Goal: Transaction & Acquisition: Purchase product/service

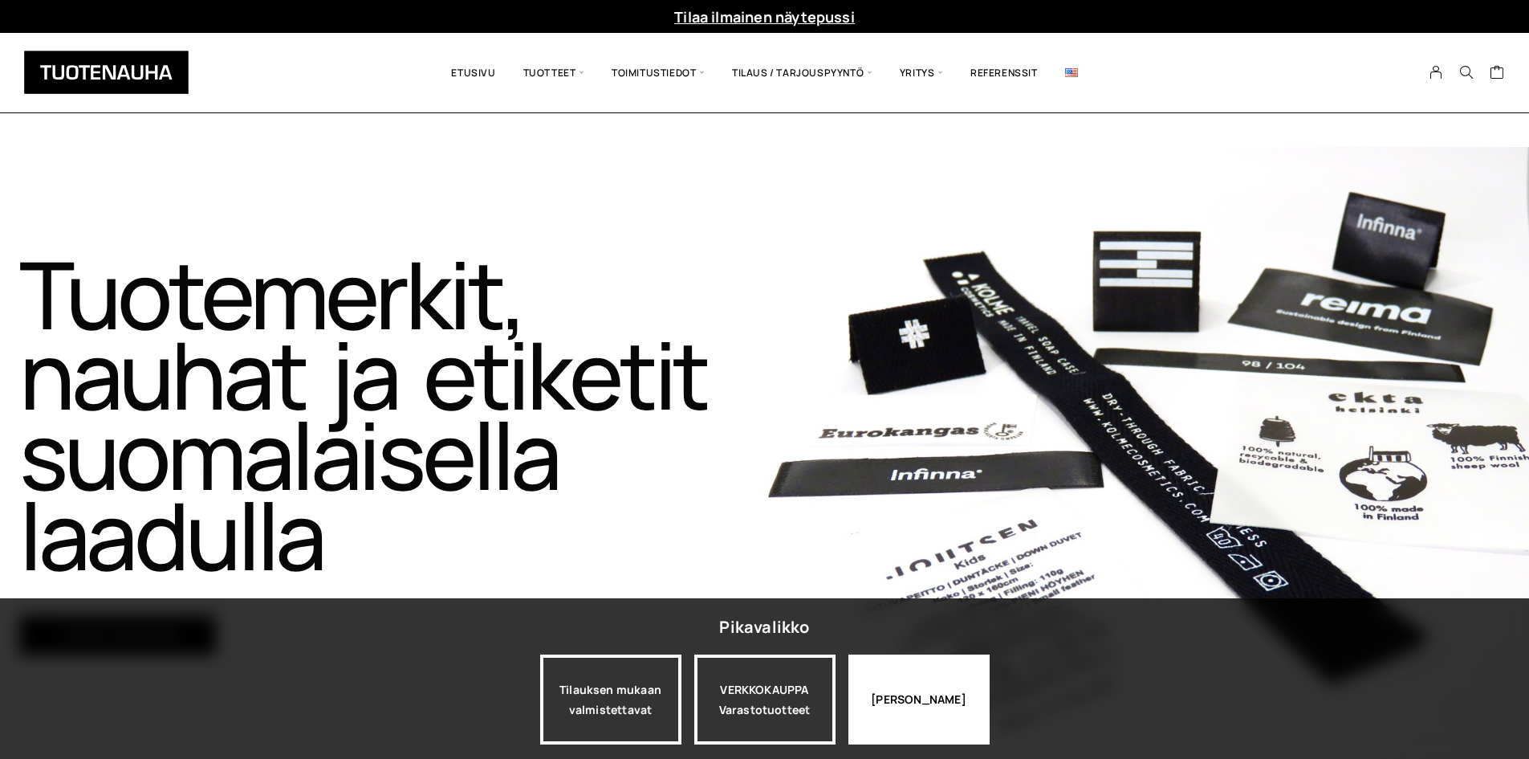
click at [943, 709] on div "Jatka katselua" at bounding box center [918, 699] width 141 height 90
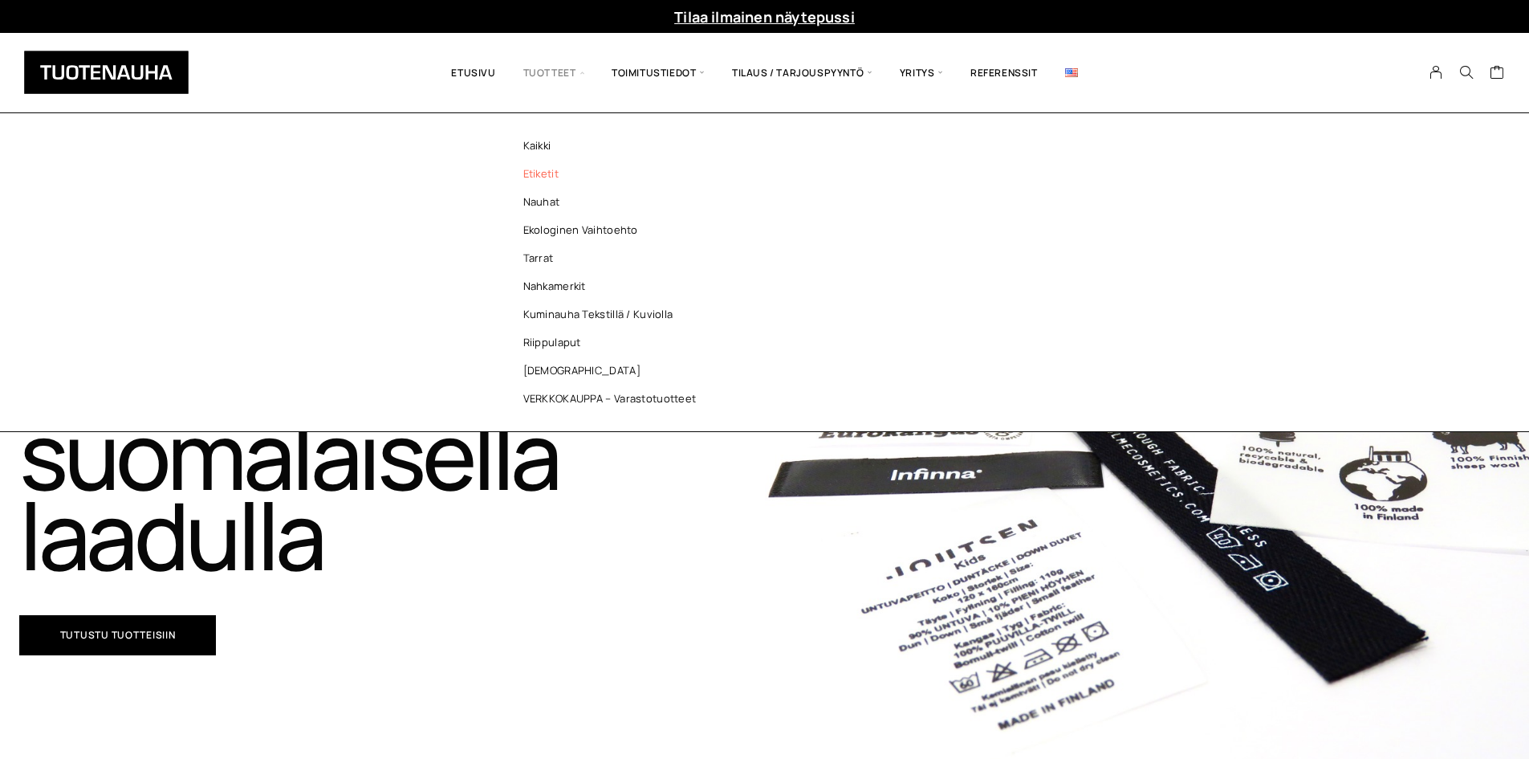
click at [542, 169] on link "Etiketit" at bounding box center [614, 174] width 233 height 28
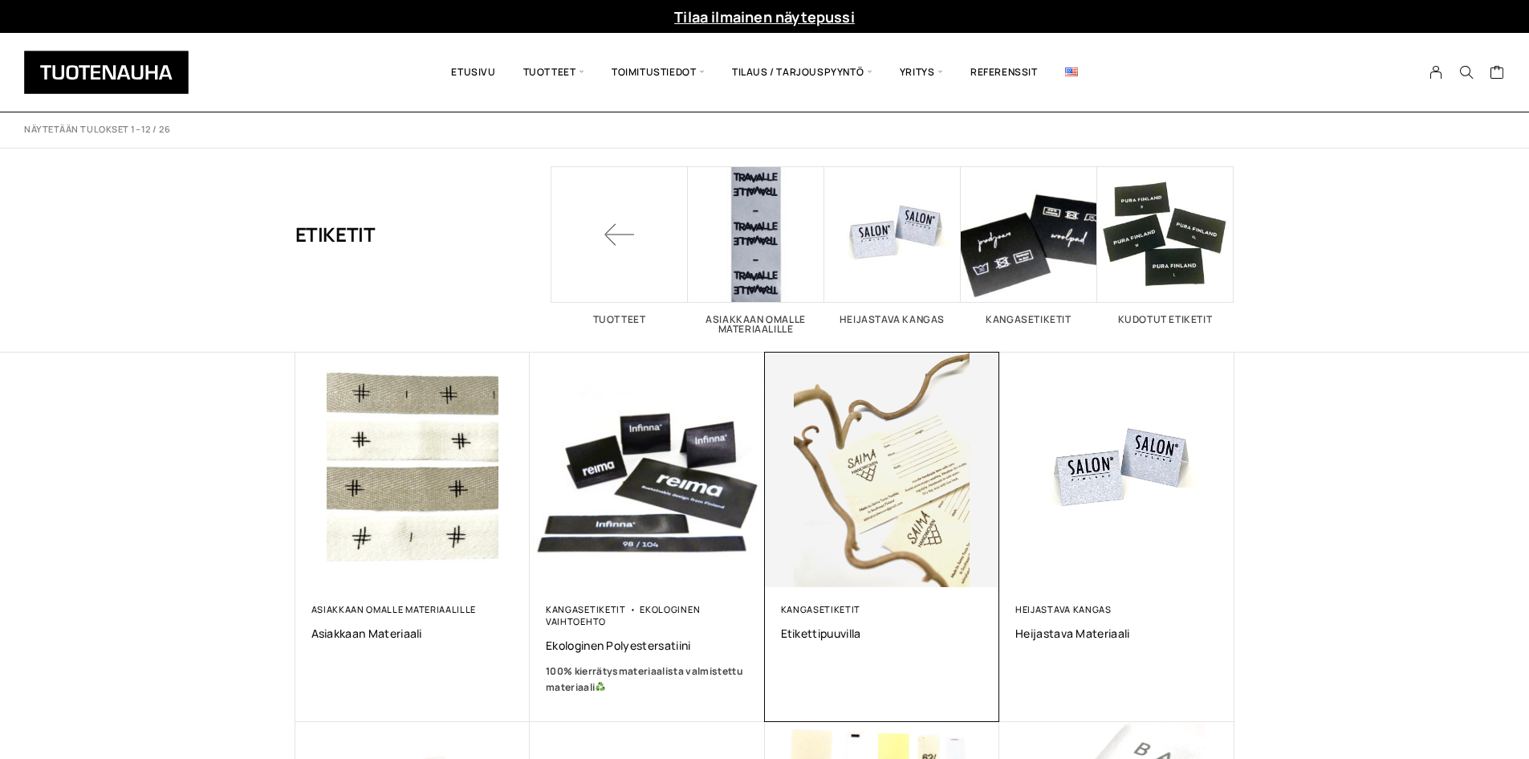
click at [860, 427] on img at bounding box center [882, 469] width 235 height 235
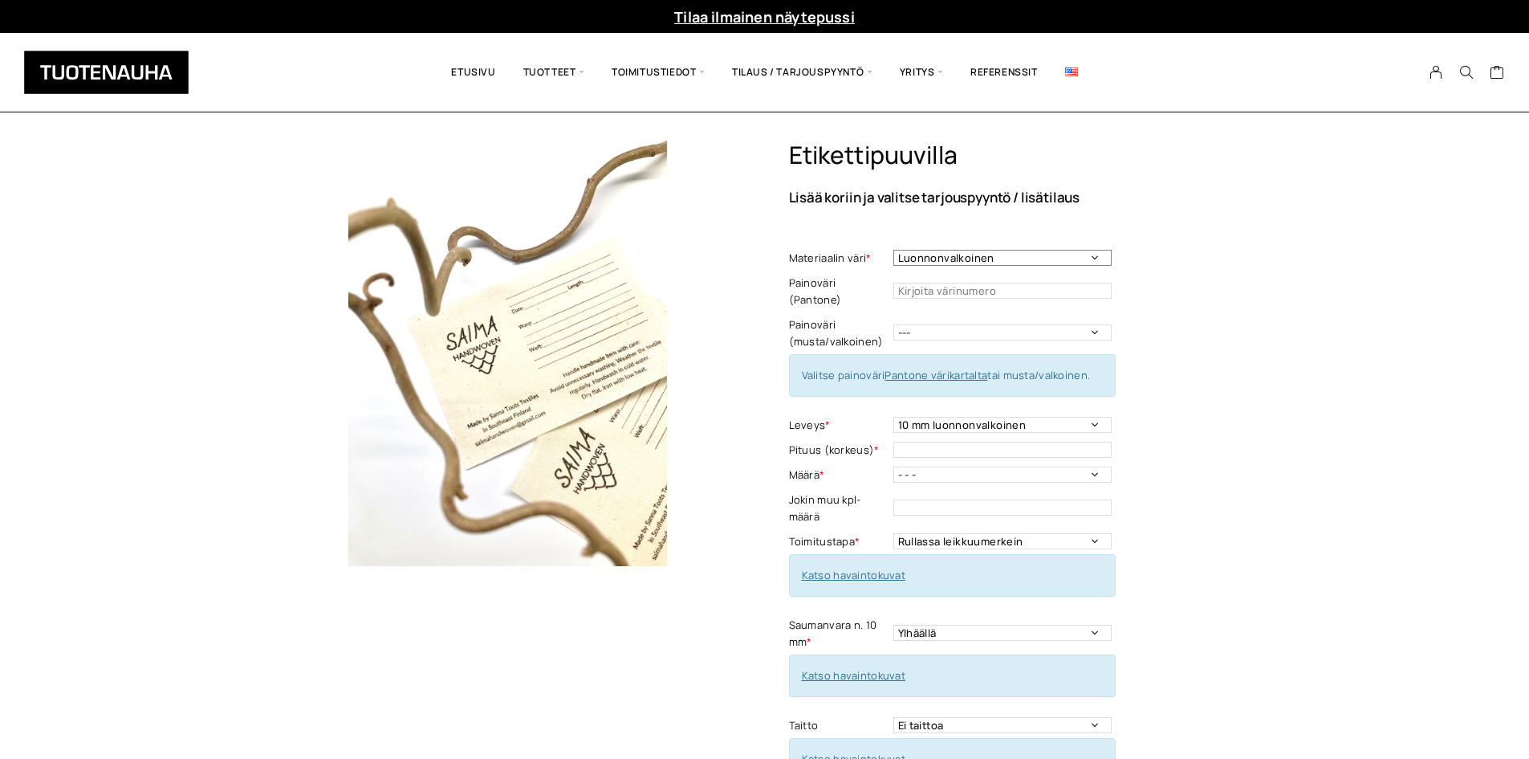
click at [946, 254] on select "Luonnonvalkoinen Valkoinen" at bounding box center [1002, 258] width 218 height 16
